Goal: Task Accomplishment & Management: Use online tool/utility

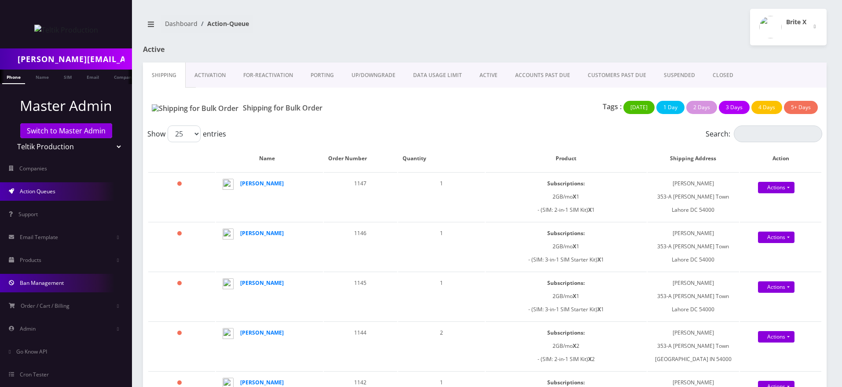
scroll to position [38, 0]
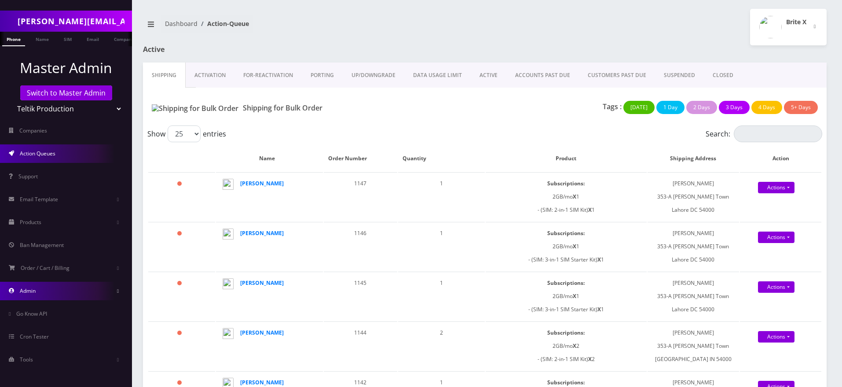
click at [74, 292] on link "Admin" at bounding box center [66, 291] width 132 height 18
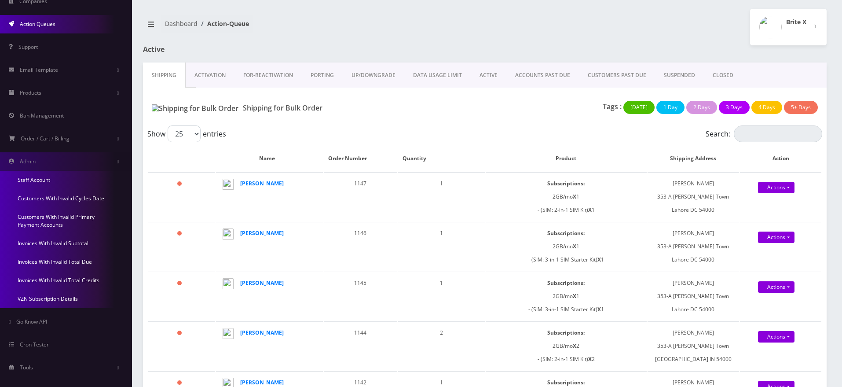
scroll to position [169, 0]
click at [62, 279] on link "Invoices With Invalid Total Credits" at bounding box center [66, 278] width 132 height 18
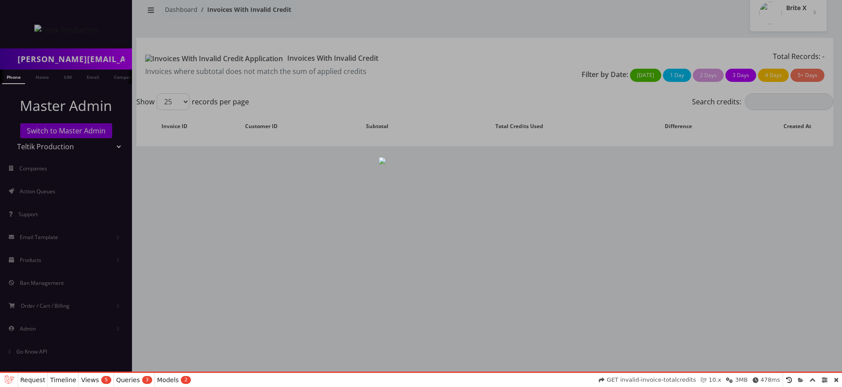
select select "01K3RH8YMNV7SZKZCH4FS5RZ8F"
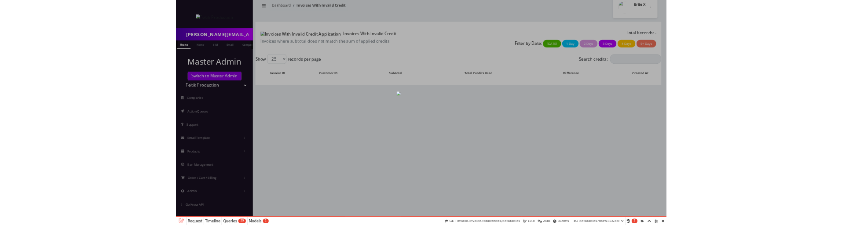
scroll to position [14, 0]
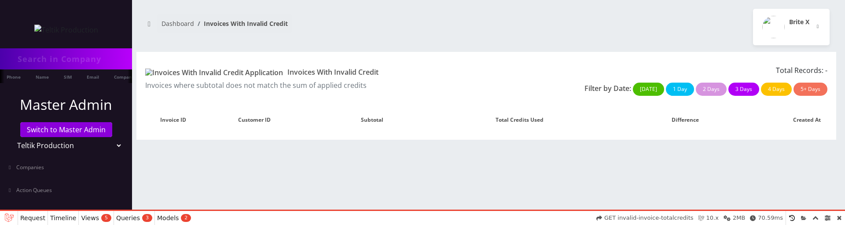
type input "[PERSON_NAME][EMAIL_ADDRESS][DOMAIN_NAME]"
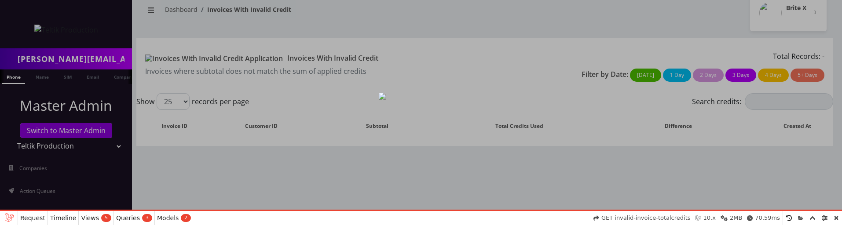
scroll to position [14, 0]
select select "01K3RH9FPRFV291S84FCN3GRF8"
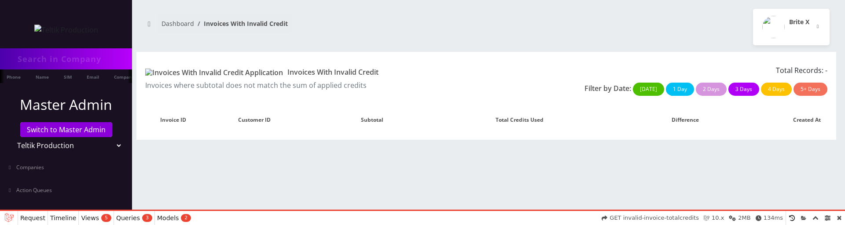
type input "[PERSON_NAME][EMAIL_ADDRESS][DOMAIN_NAME]"
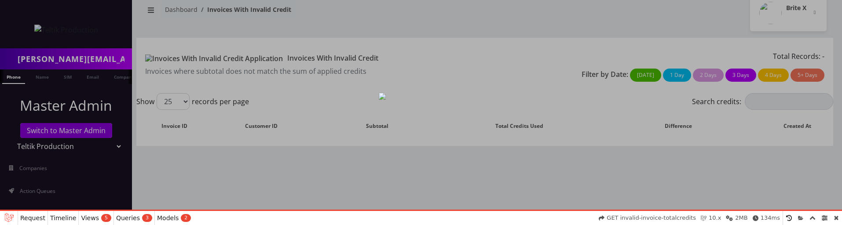
scroll to position [14, 0]
select select "01K3RHFWSRXEFVRWPEQYSSR5EV"
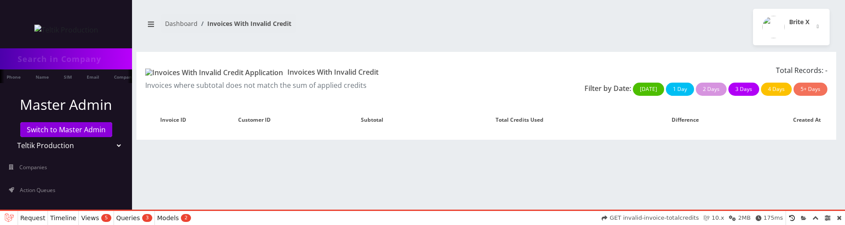
type input "[PERSON_NAME][EMAIL_ADDRESS][DOMAIN_NAME]"
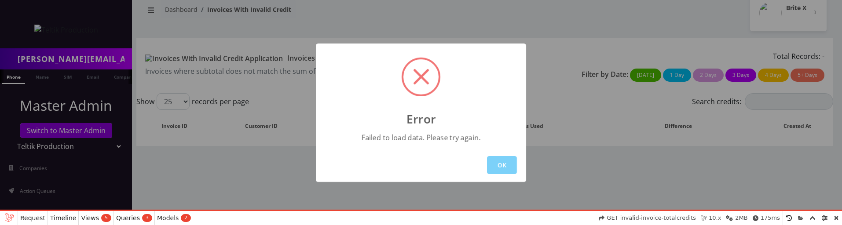
scroll to position [14, 0]
click at [508, 168] on button "OK" at bounding box center [502, 165] width 30 height 18
click at [487, 167] on button "OK" at bounding box center [502, 165] width 30 height 18
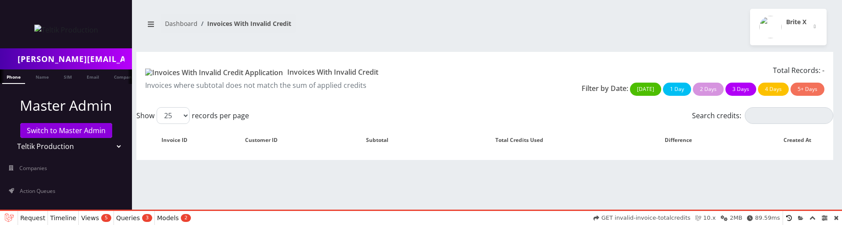
scroll to position [14, 0]
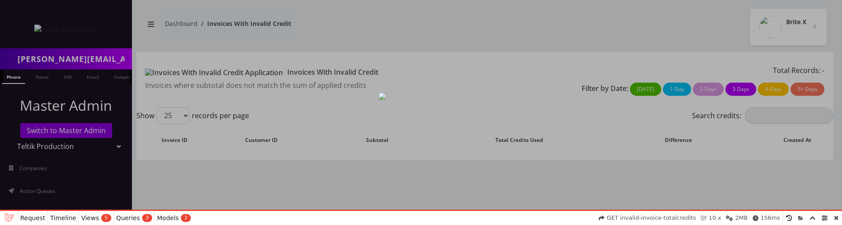
scroll to position [14, 0]
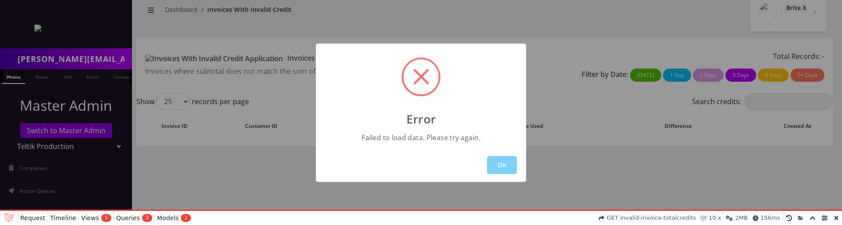
select select "01K3RJAB5JDQ4Y89WC6PTRKHAJ"
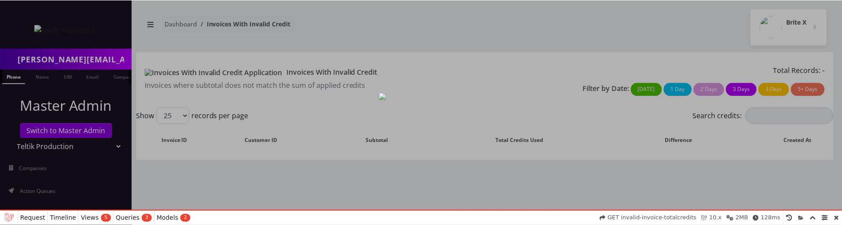
scroll to position [14, 0]
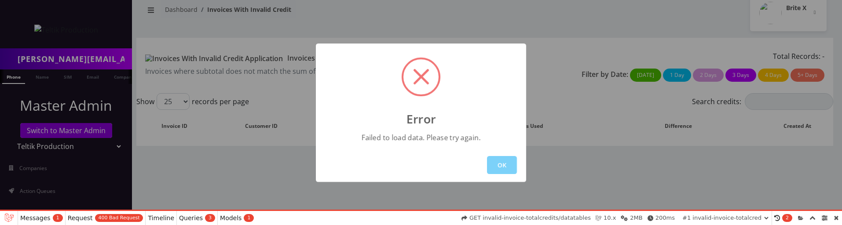
select select "01K3RJBYQ1CFE8J4CD9F1GMMGG"
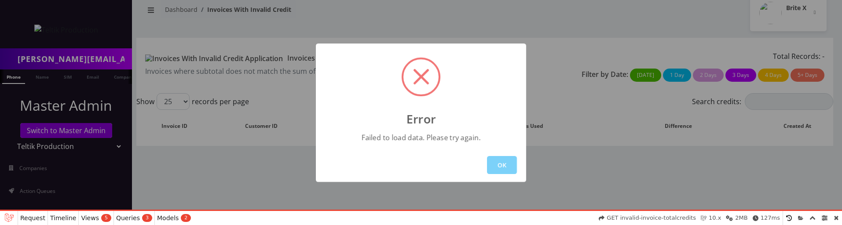
scroll to position [14, 0]
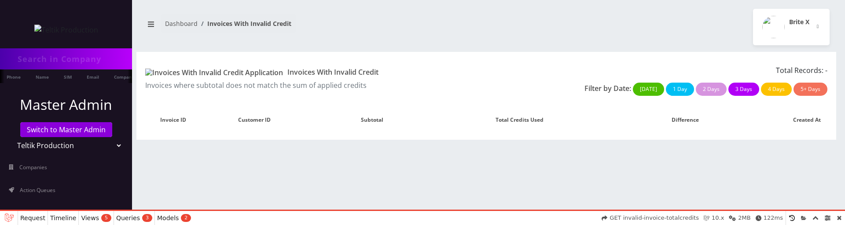
type input "[PERSON_NAME][EMAIL_ADDRESS][DOMAIN_NAME]"
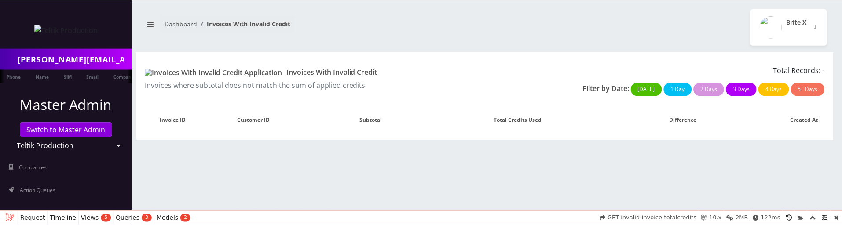
scroll to position [14, 0]
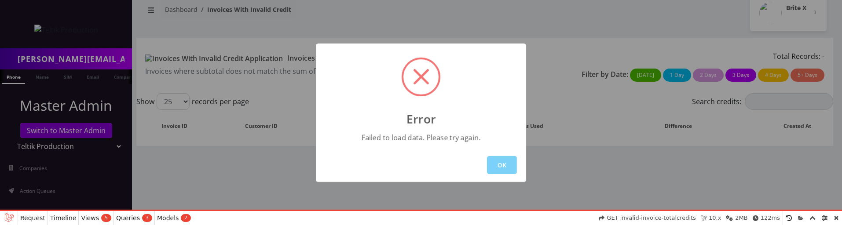
select select "01K3RJEVVQ54WH97C0950DV29Q"
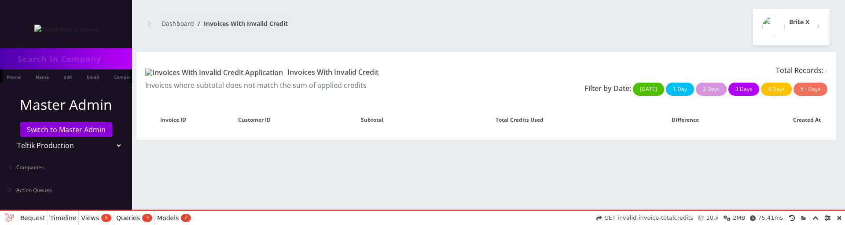
type input "[PERSON_NAME][EMAIL_ADDRESS][DOMAIN_NAME]"
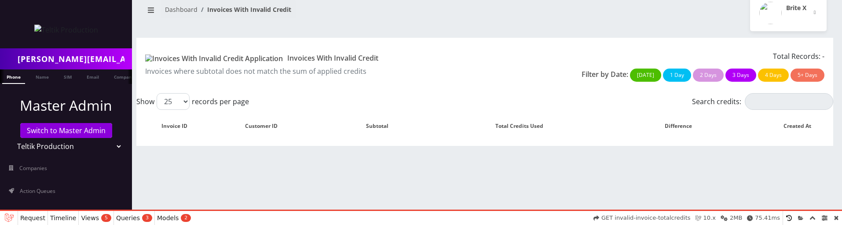
scroll to position [14, 0]
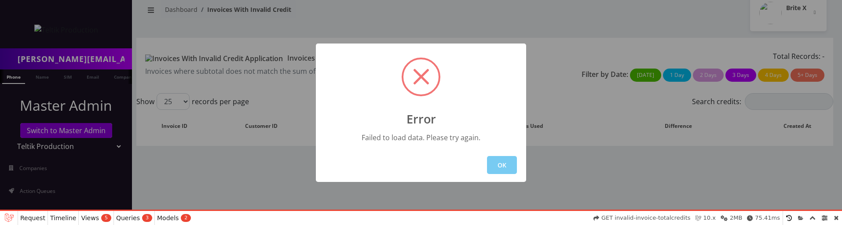
click at [497, 165] on button "OK" at bounding box center [502, 165] width 30 height 18
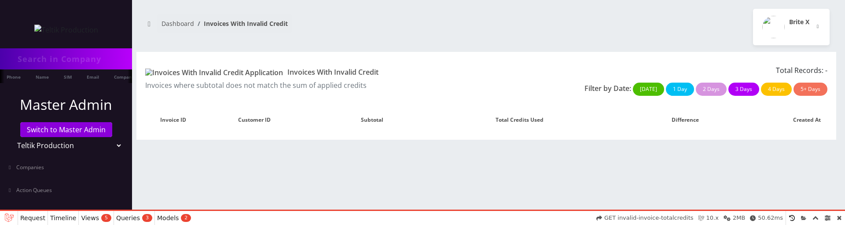
type input "[PERSON_NAME][EMAIL_ADDRESS][DOMAIN_NAME]"
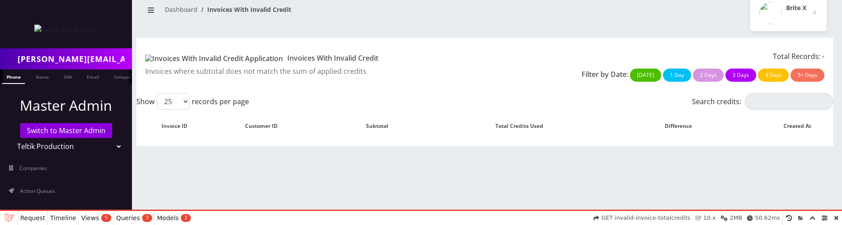
scroll to position [14, 0]
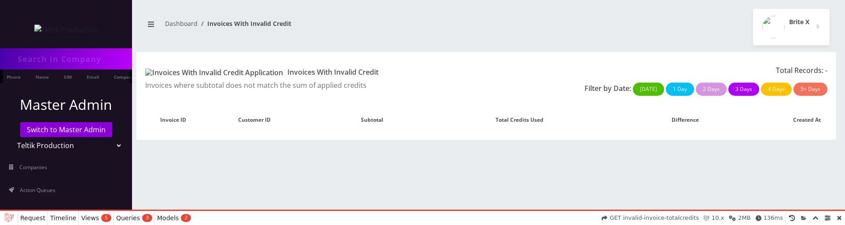
type input "[PERSON_NAME][EMAIL_ADDRESS][DOMAIN_NAME]"
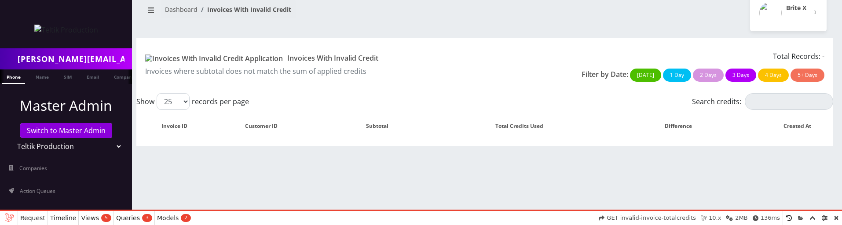
scroll to position [14, 0]
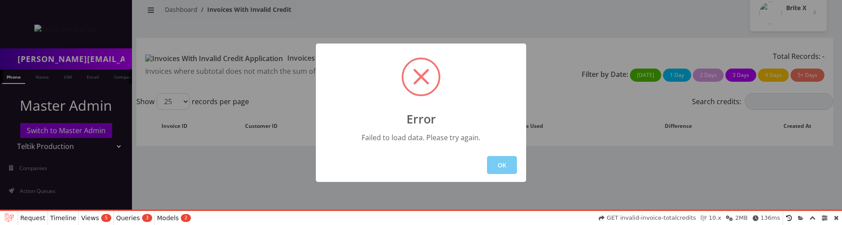
click at [503, 165] on button "OK" at bounding box center [502, 165] width 30 height 18
select select "01K3RJN99N1SM7PKDEFR9F89Z6"
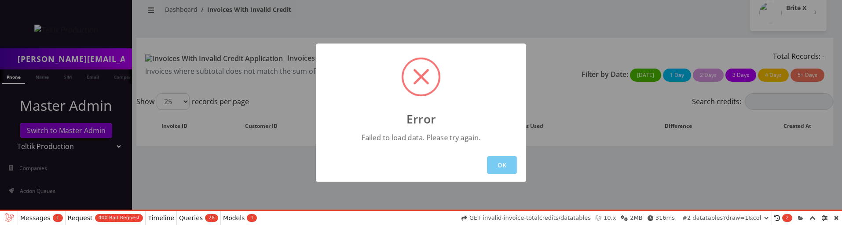
click at [503, 161] on button "OK" at bounding box center [502, 165] width 30 height 18
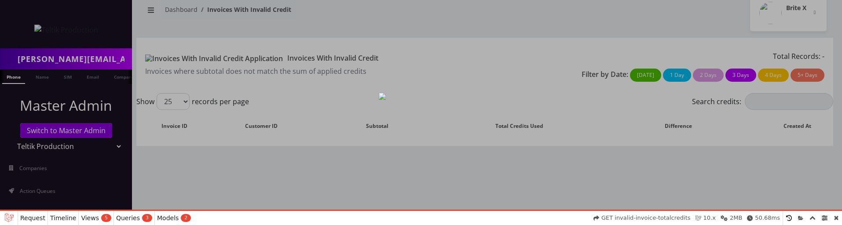
select select "01K3RJPNPHX6N2B3ZQ6KMP8YRP"
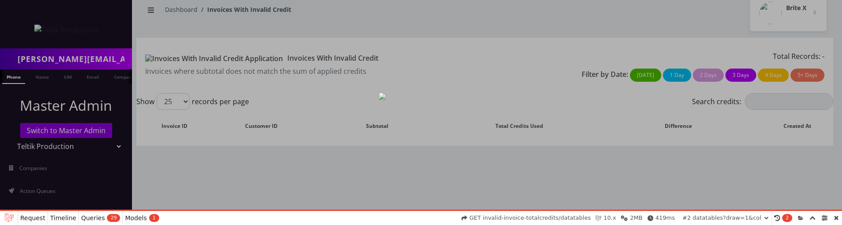
scroll to position [14, 0]
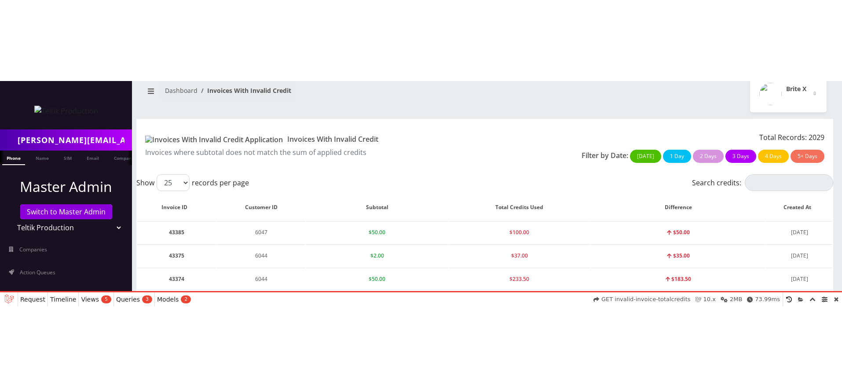
scroll to position [14, 0]
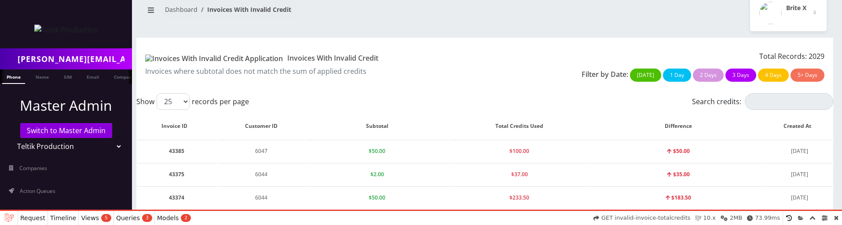
select select "01K3RK0C6XRB4DQGG39ZXPJ1YH"
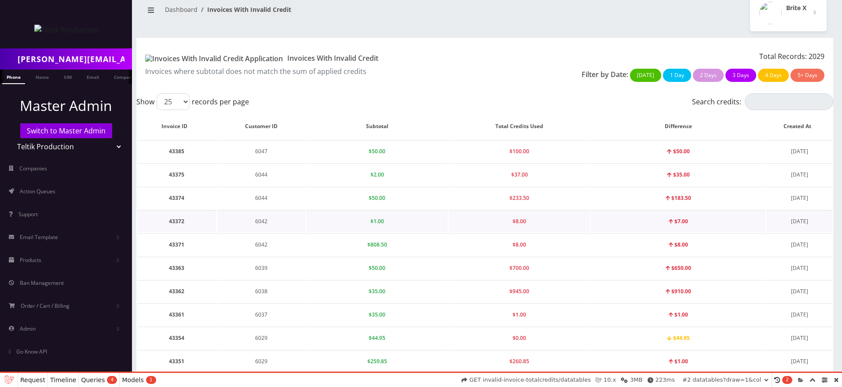
scroll to position [0, 0]
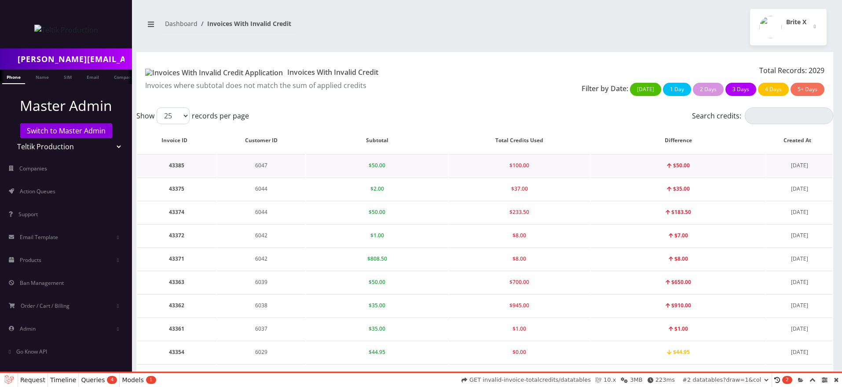
click at [174, 167] on td "43385" at bounding box center [176, 165] width 79 height 22
copy td "43385"
click at [177, 215] on td "43374" at bounding box center [176, 212] width 79 height 22
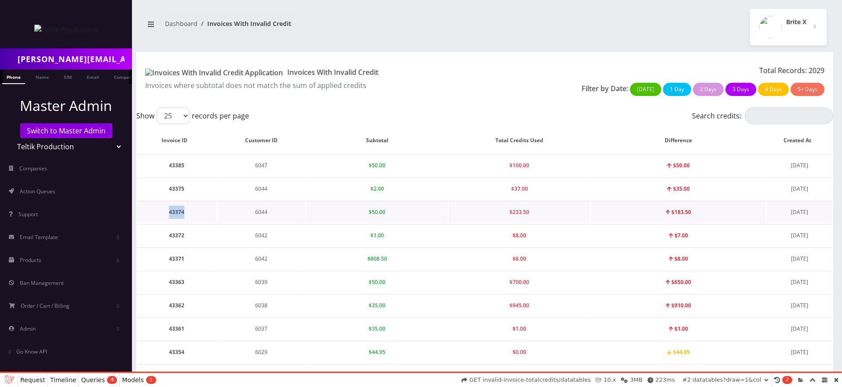
click at [177, 215] on td "43374" at bounding box center [176, 212] width 79 height 22
copy td "43374"
